Goal: Browse casually: Explore the website without a specific task or goal

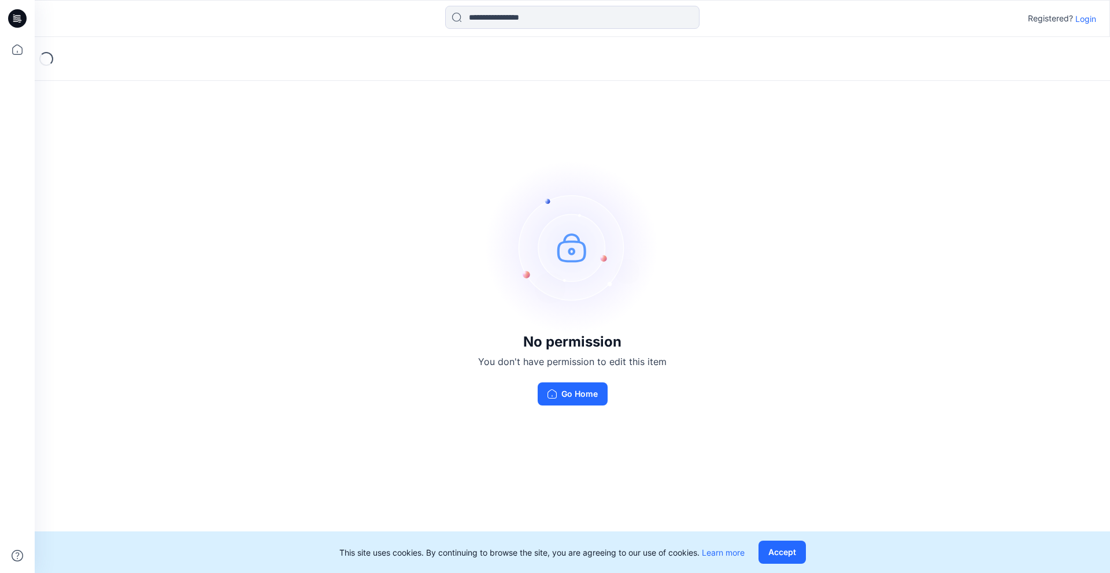
click at [1084, 18] on p "Login" at bounding box center [1085, 19] width 21 height 12
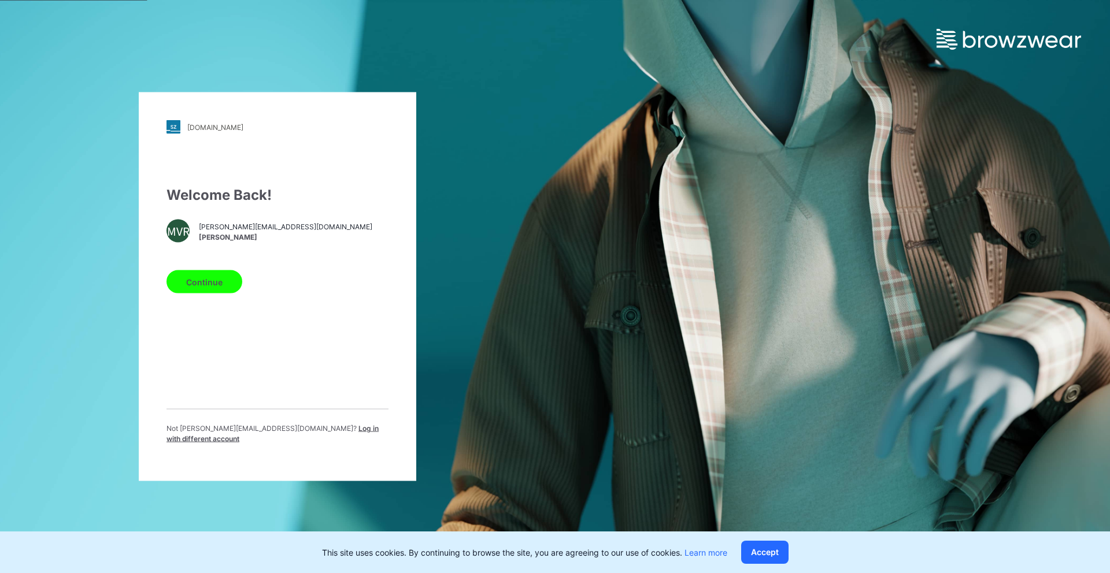
click at [206, 287] on button "Continue" at bounding box center [204, 282] width 76 height 23
click at [205, 288] on button "Continue" at bounding box center [204, 282] width 76 height 23
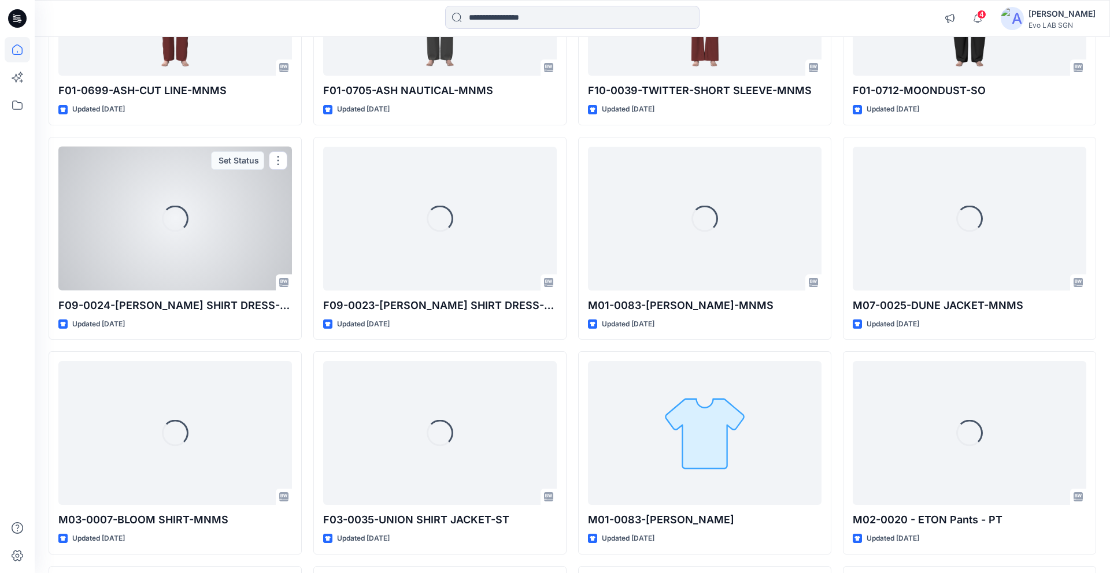
scroll to position [671, 0]
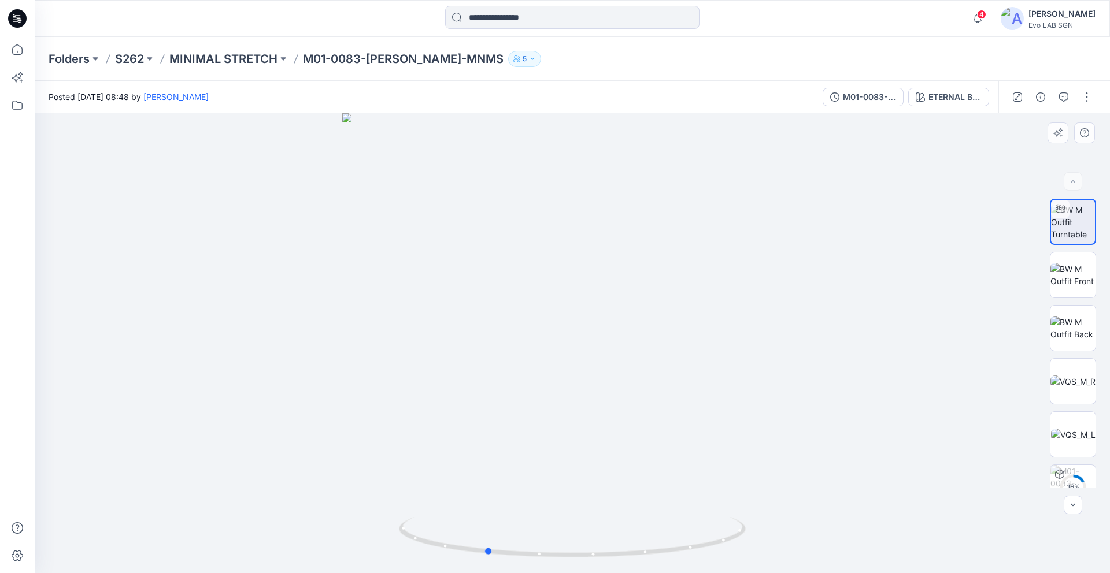
drag, startPoint x: 675, startPoint y: 461, endPoint x: 590, endPoint y: 452, distance: 86.0
click at [590, 452] on div at bounding box center [572, 343] width 1075 height 460
drag, startPoint x: 598, startPoint y: 454, endPoint x: 667, endPoint y: 462, distance: 69.2
click at [667, 462] on div at bounding box center [572, 343] width 1075 height 460
click at [1079, 472] on img at bounding box center [1072, 487] width 45 height 45
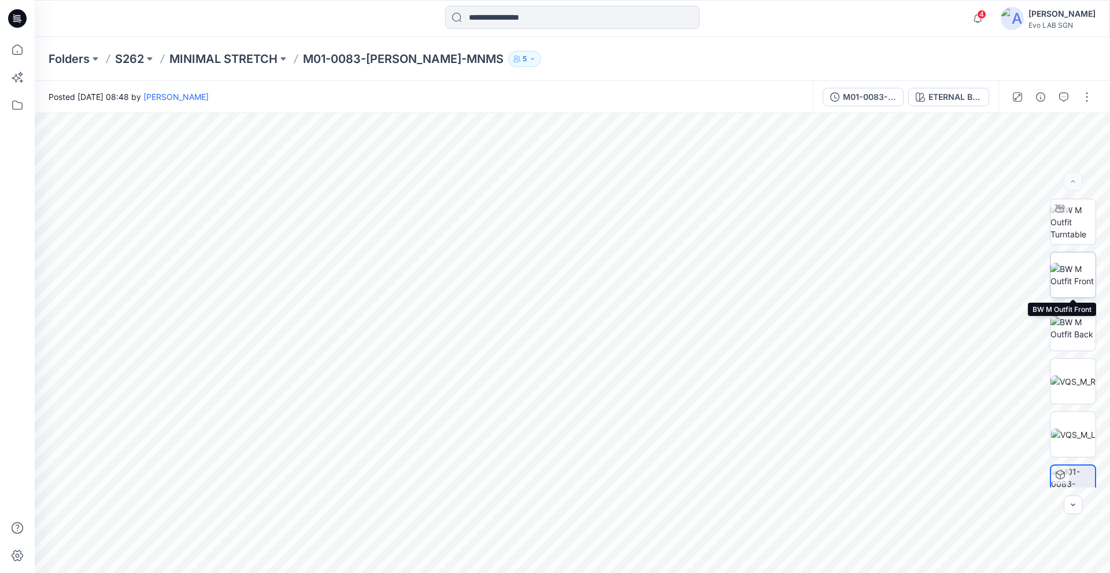
click at [1076, 284] on img at bounding box center [1072, 275] width 45 height 24
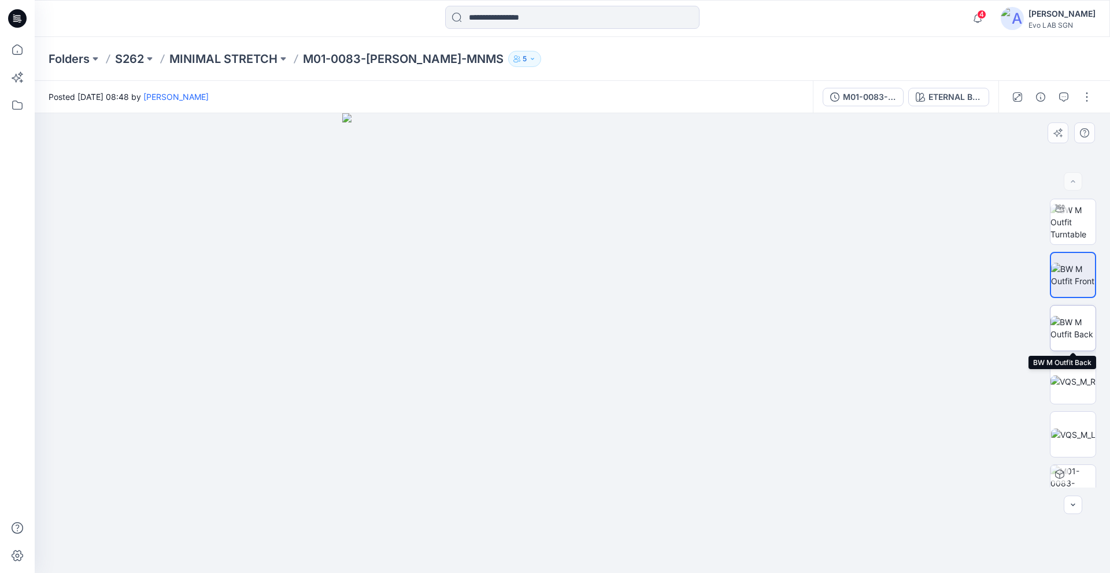
click at [1076, 326] on img at bounding box center [1072, 328] width 45 height 24
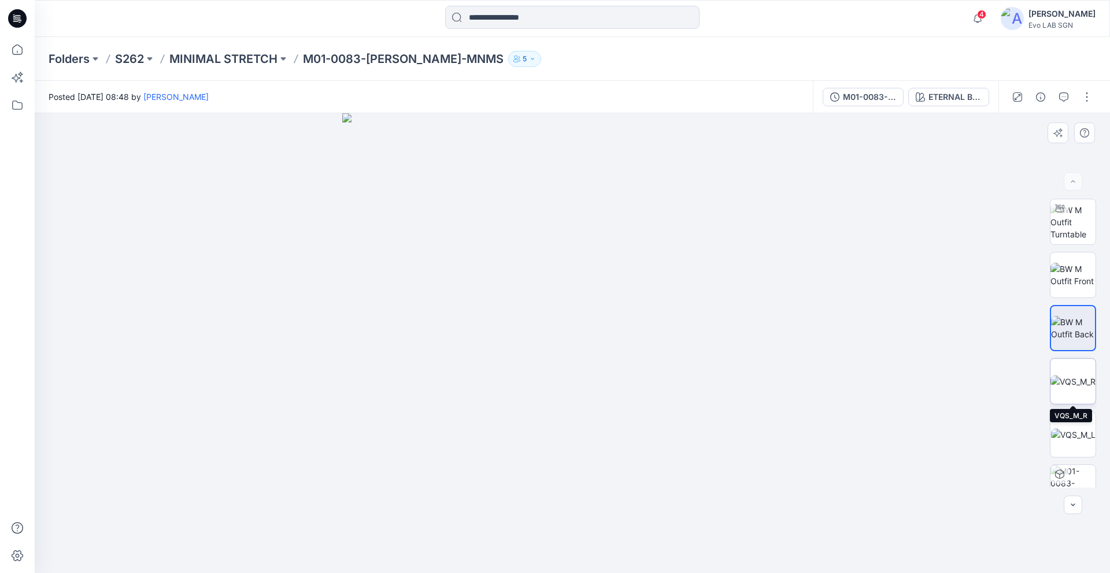
click at [1073, 378] on img at bounding box center [1072, 382] width 45 height 12
click at [1070, 434] on img at bounding box center [1073, 435] width 45 height 12
click at [1066, 376] on img at bounding box center [1072, 382] width 45 height 12
click at [1072, 325] on img at bounding box center [1072, 328] width 45 height 24
click at [1076, 280] on img at bounding box center [1072, 275] width 45 height 24
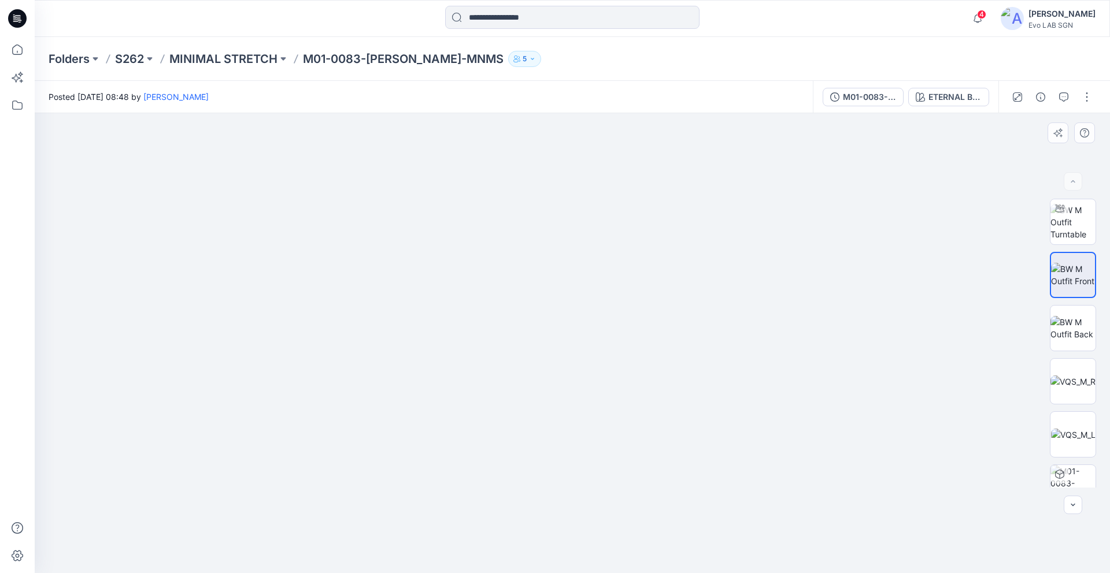
drag, startPoint x: 501, startPoint y: 436, endPoint x: 571, endPoint y: 354, distance: 107.8
click at [571, 354] on img at bounding box center [572, 230] width 751 height 688
drag, startPoint x: 572, startPoint y: 220, endPoint x: 561, endPoint y: 302, distance: 83.4
click at [561, 302] on img at bounding box center [572, 270] width 751 height 605
drag, startPoint x: 543, startPoint y: 244, endPoint x: 561, endPoint y: 161, distance: 84.6
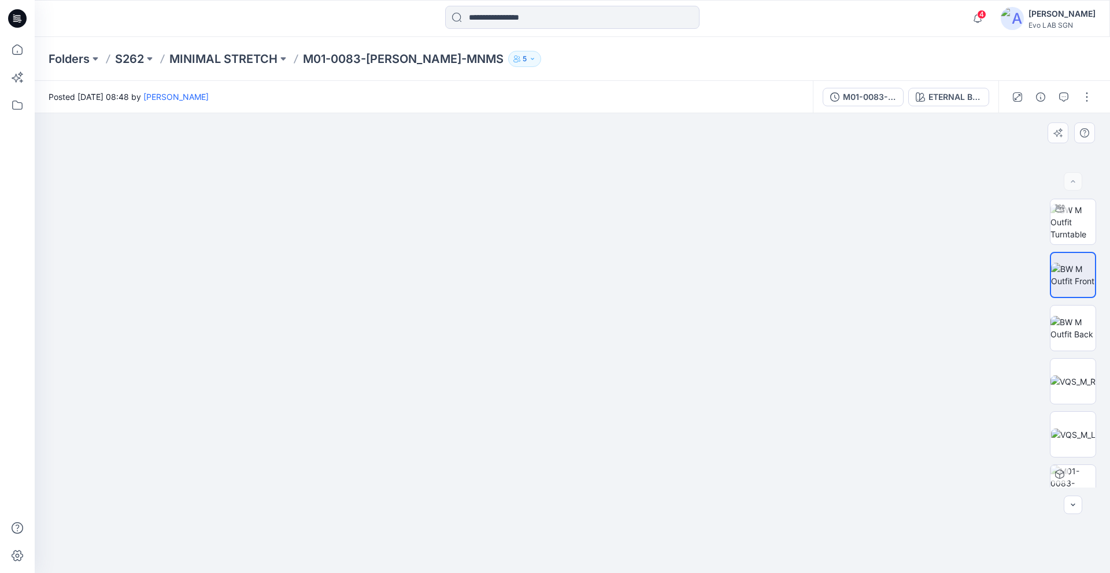
click at [561, 161] on img at bounding box center [572, 230] width 751 height 688
